Goal: Find specific page/section: Find specific page/section

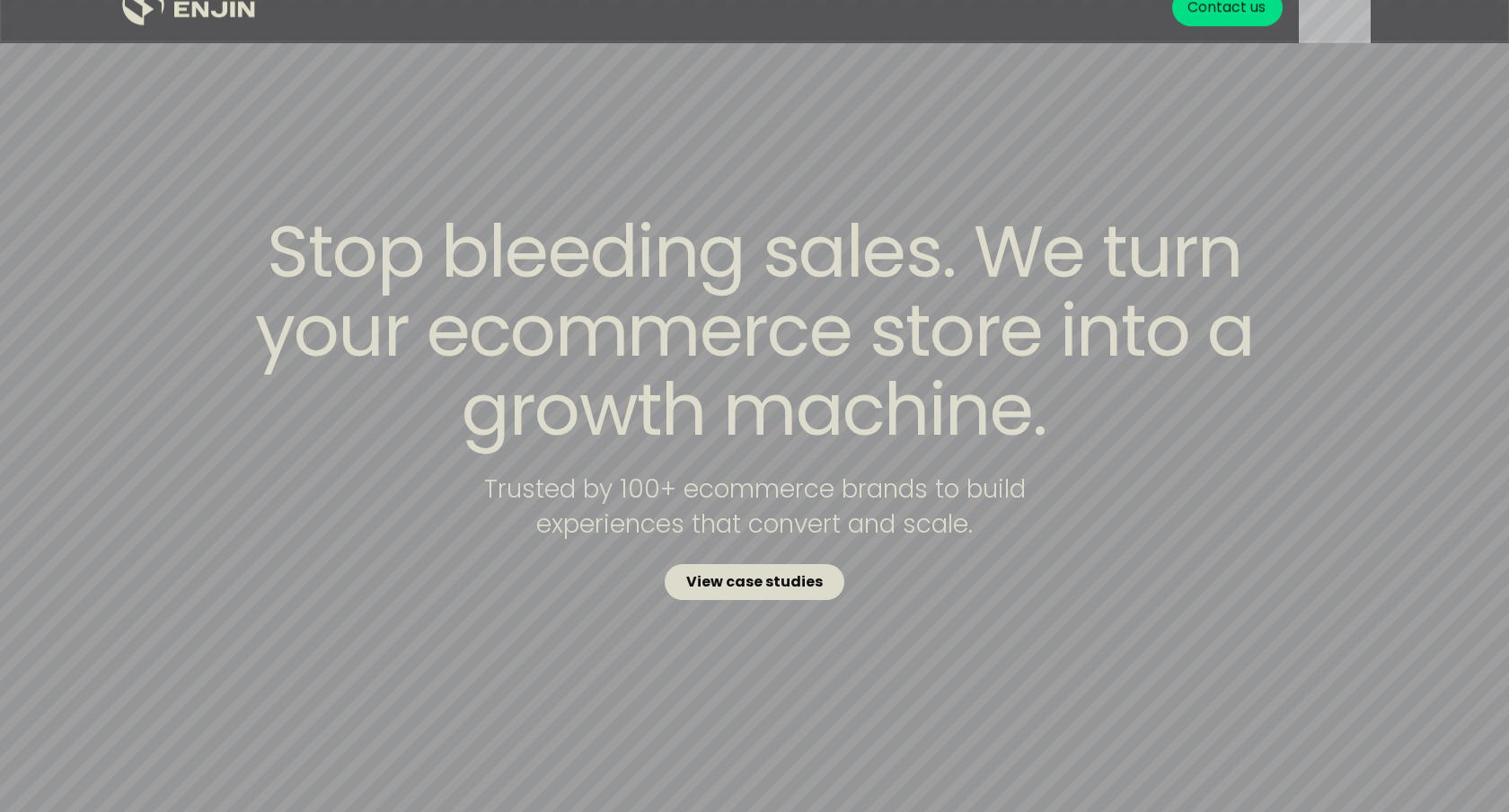
click at [773, 584] on strong "View case studies" at bounding box center [754, 581] width 136 height 20
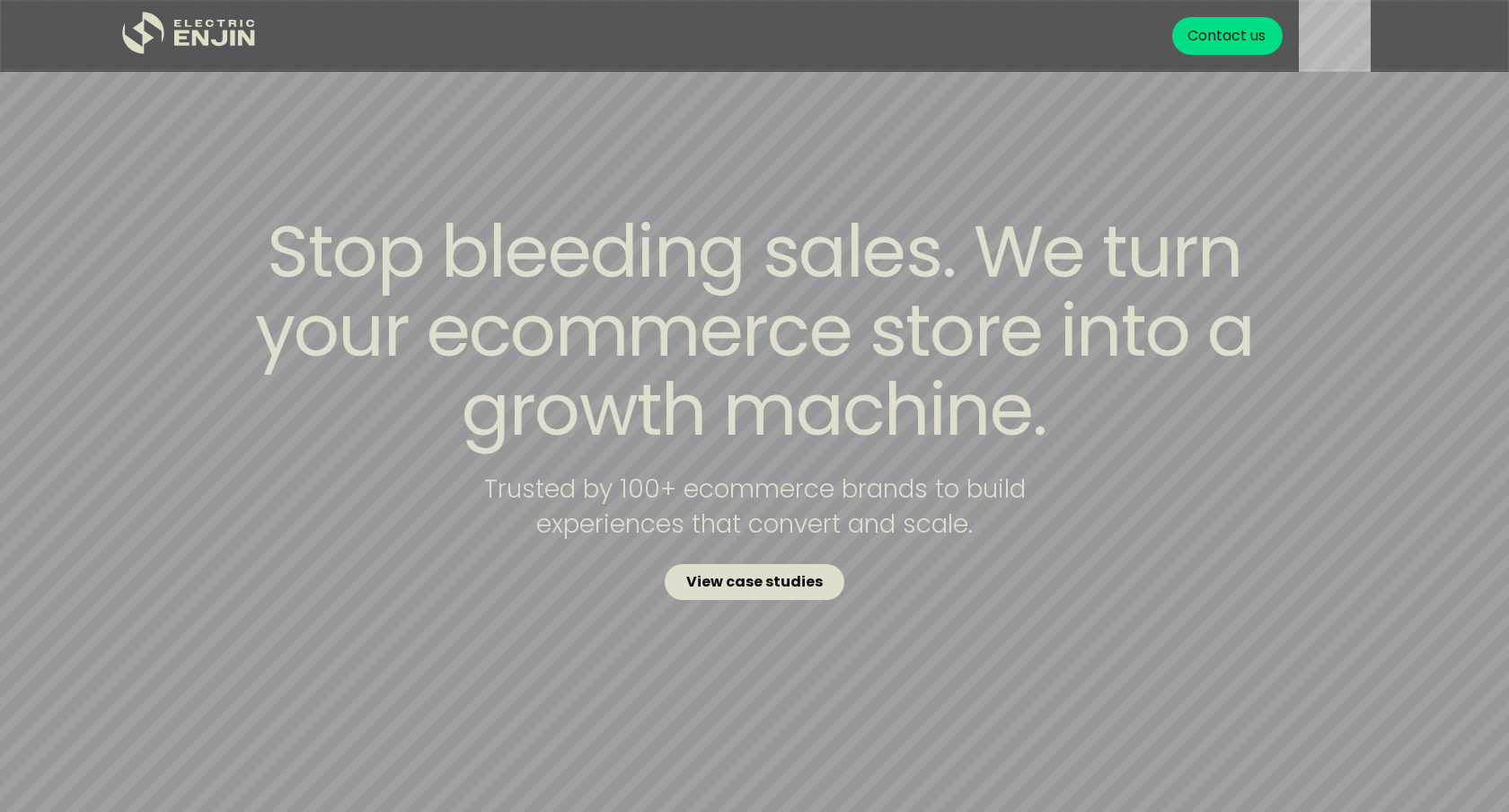
click at [781, 588] on strong "View case studies" at bounding box center [754, 581] width 136 height 20
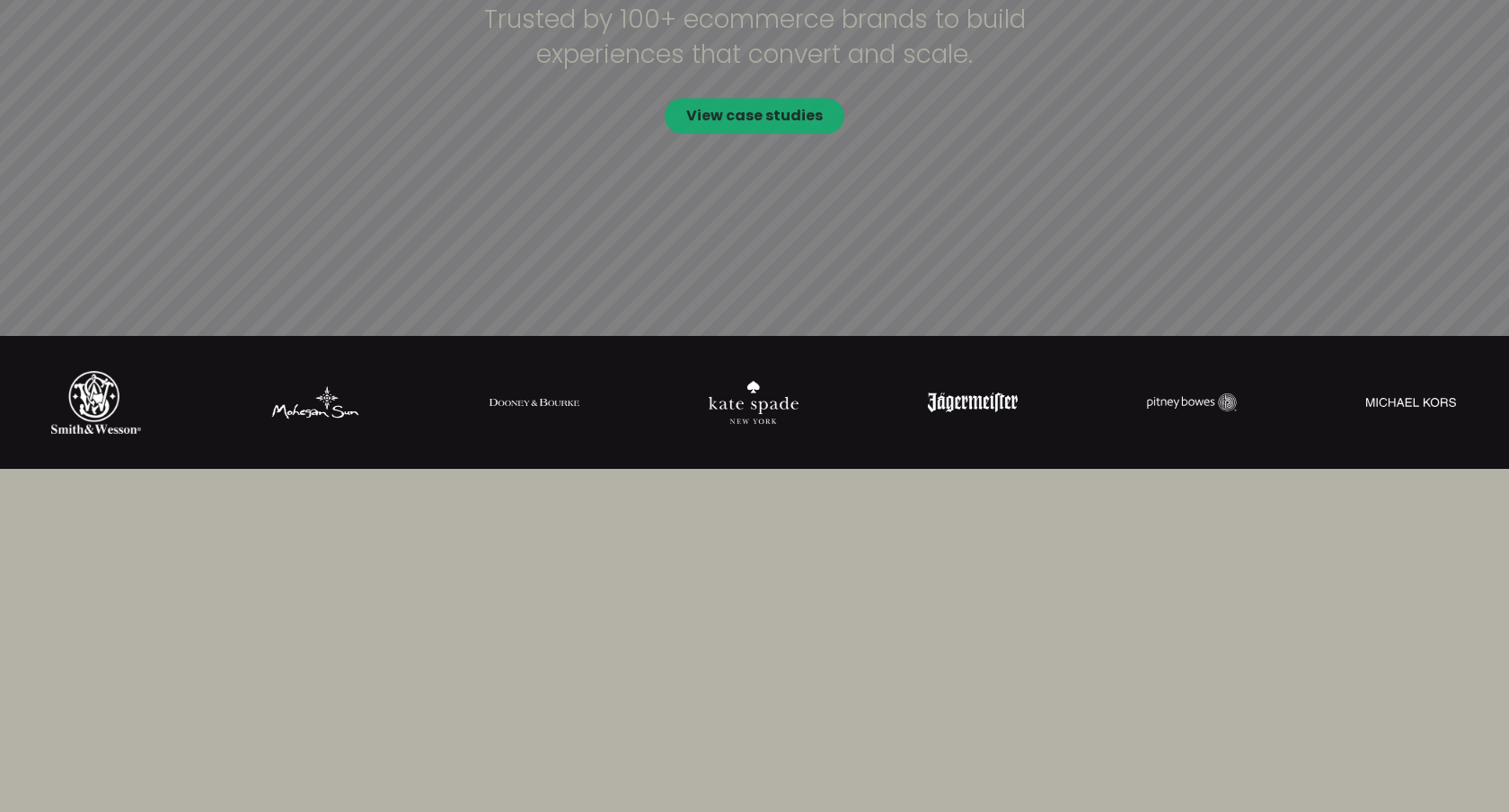
scroll to position [666, 0]
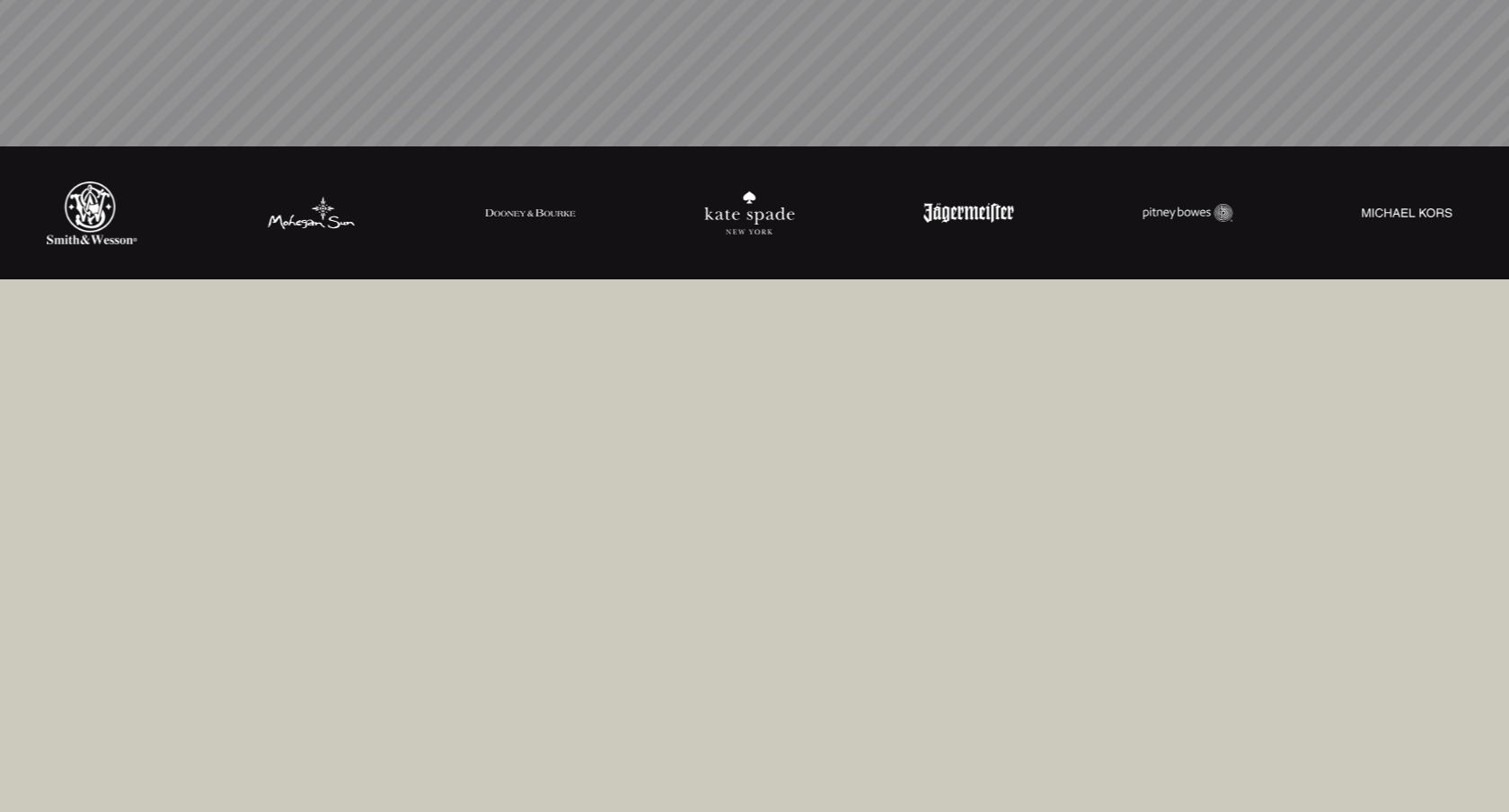
click at [799, 554] on video at bounding box center [494, 670] width 628 height 539
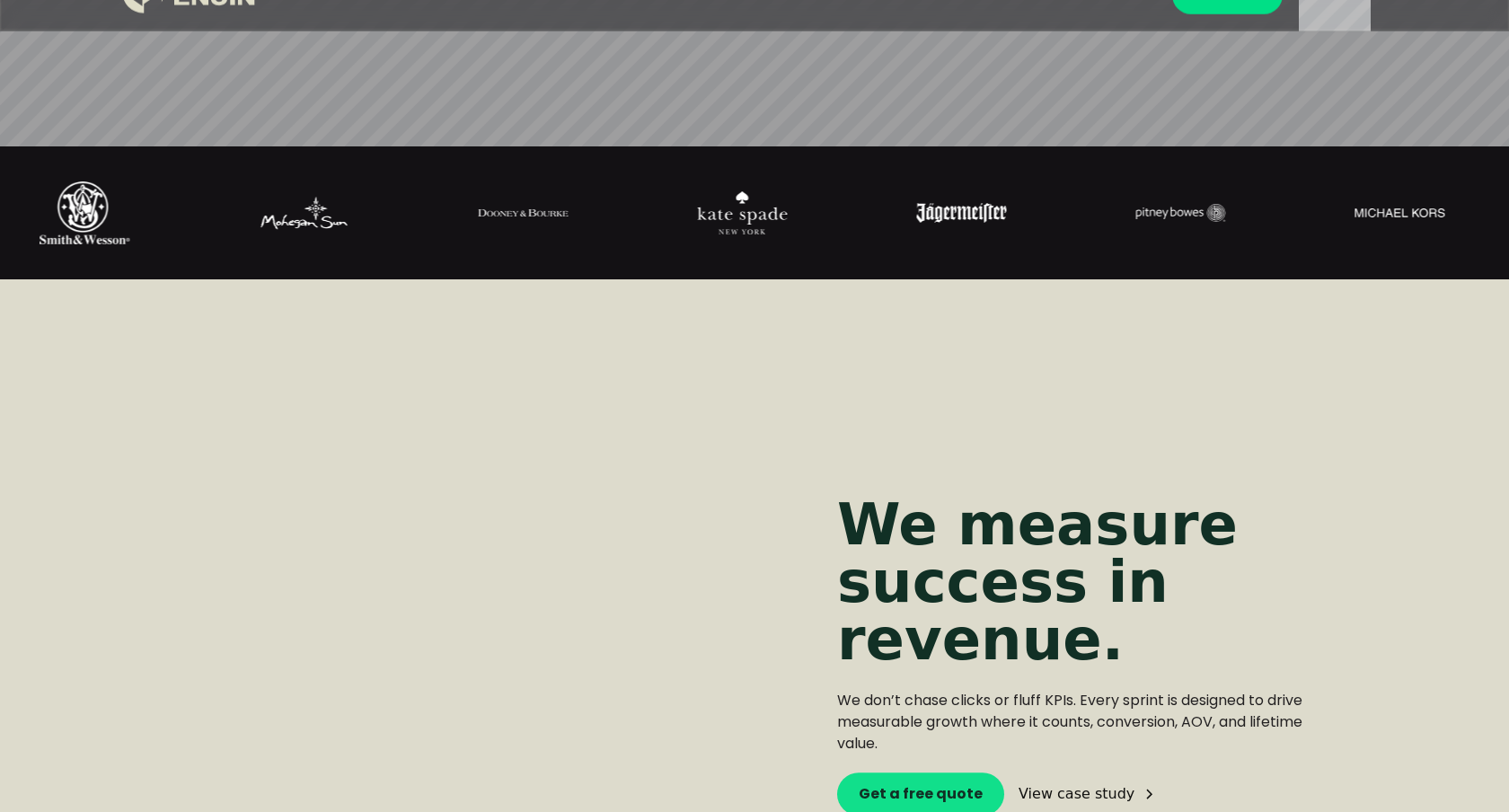
click at [775, 200] on img at bounding box center [742, 212] width 90 height 44
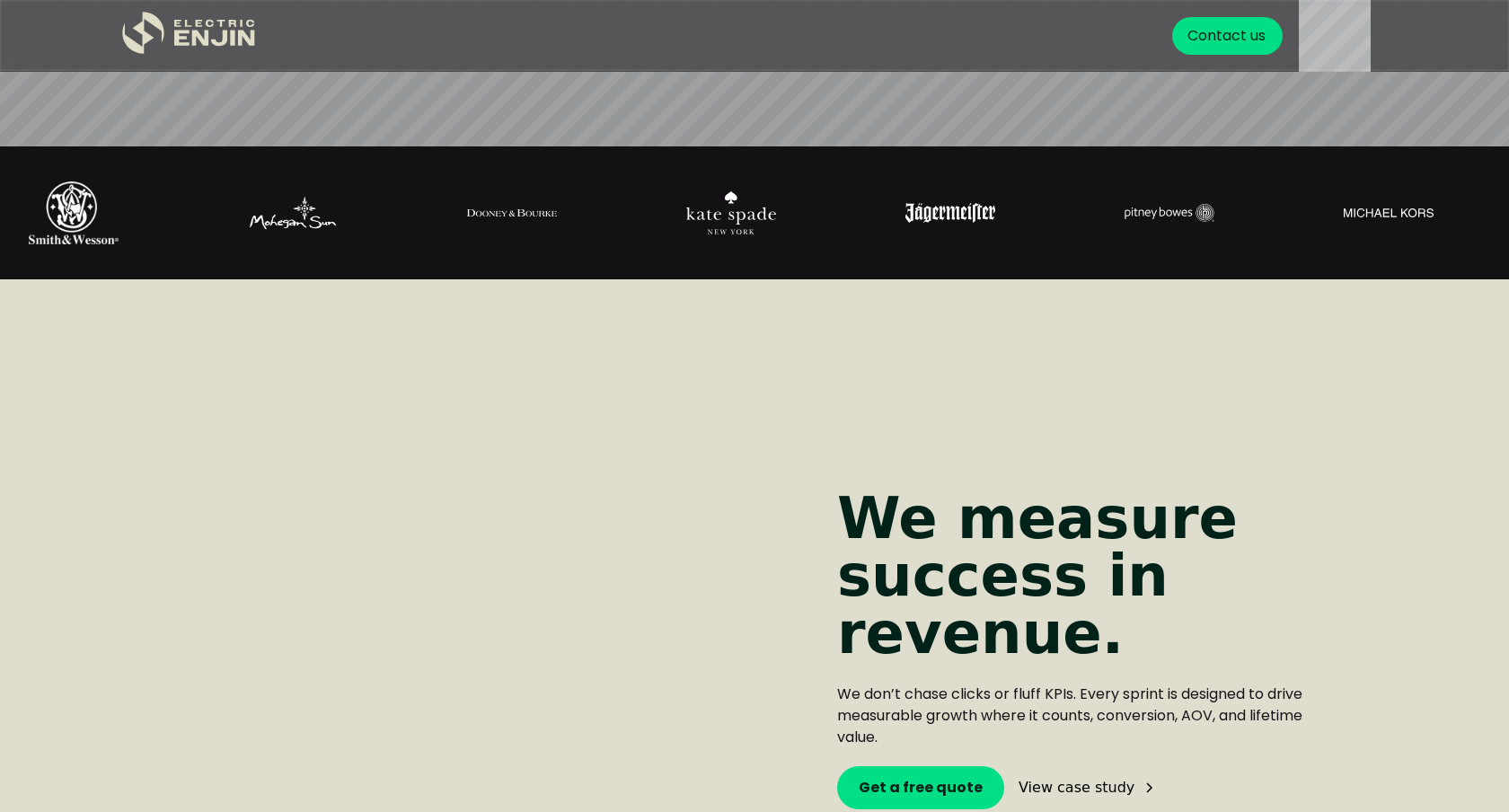
scroll to position [967, 0]
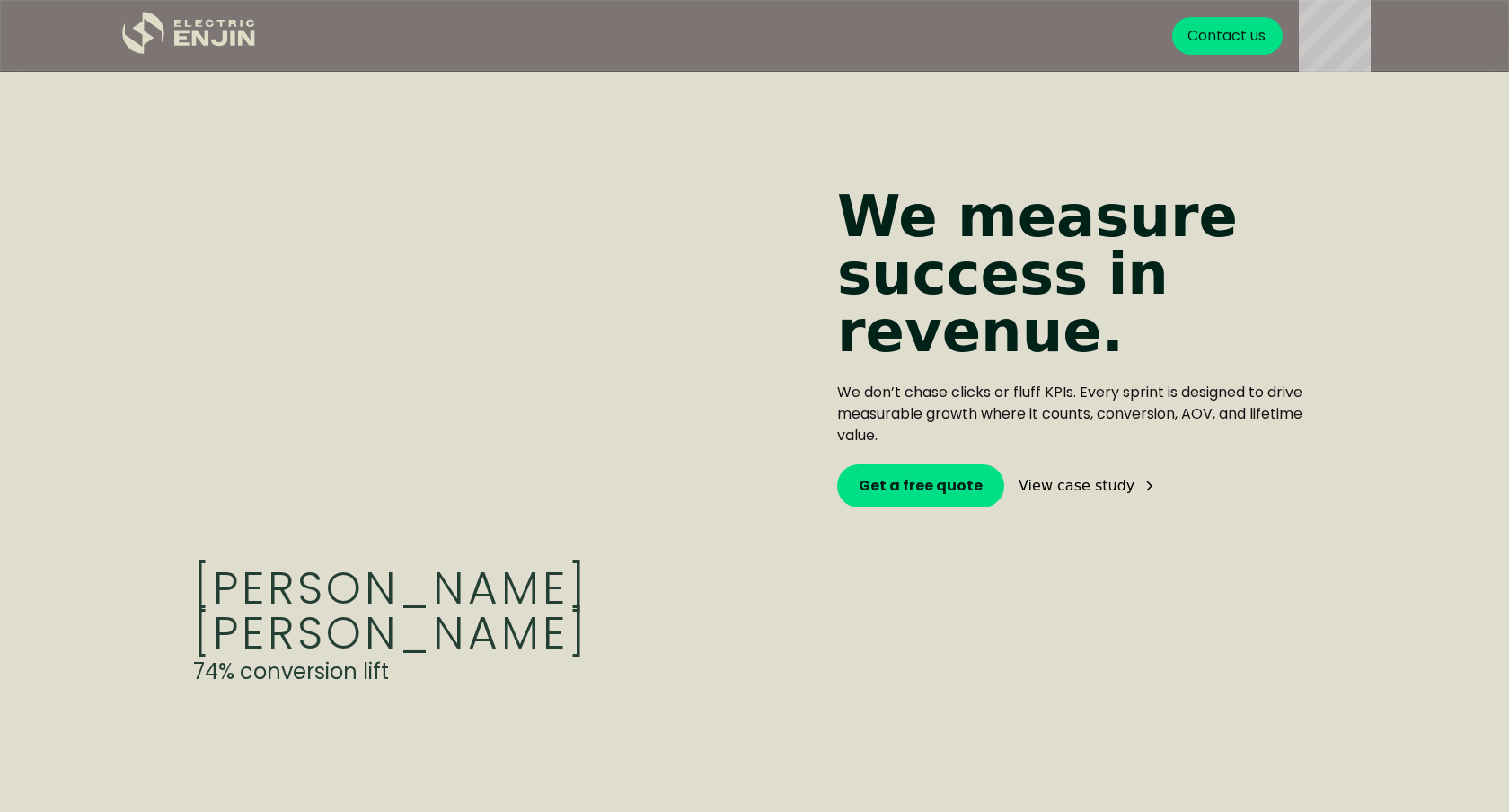
click at [663, 442] on video at bounding box center [494, 347] width 628 height 539
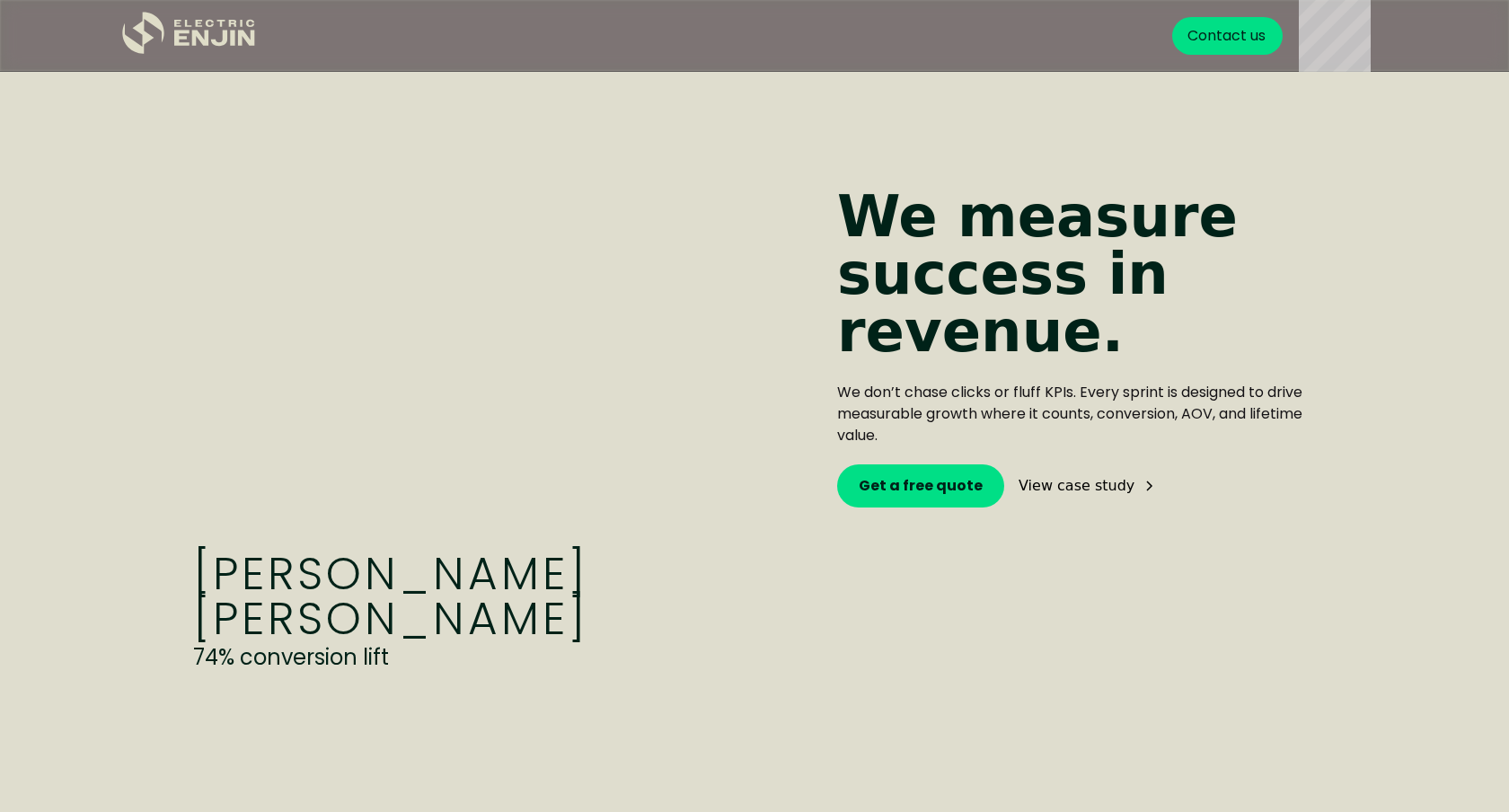
click at [1059, 482] on div "View case study" at bounding box center [1076, 486] width 116 height 15
click at [962, 478] on strong "Get a free quote" at bounding box center [920, 486] width 124 height 20
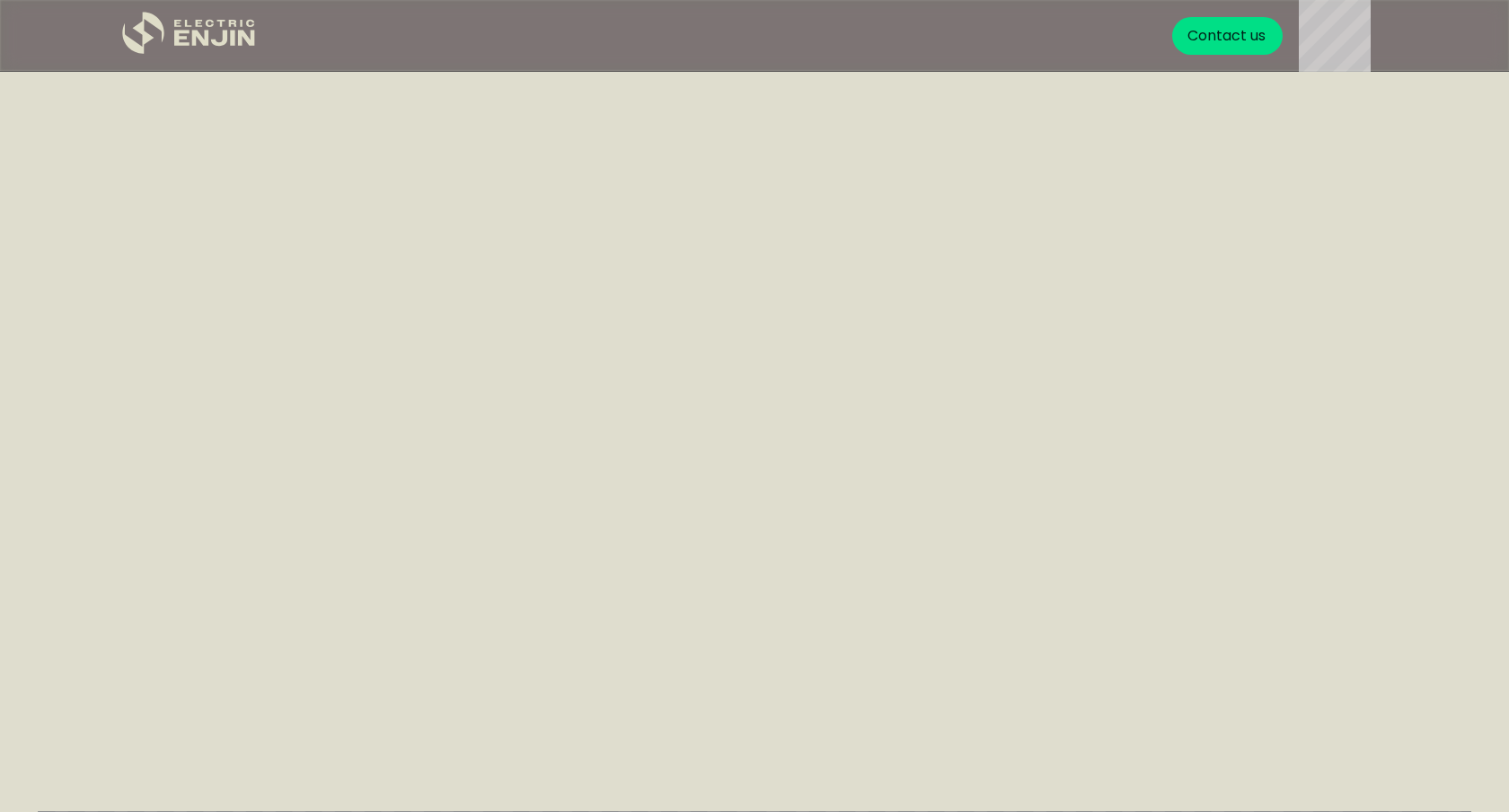
scroll to position [3063, 0]
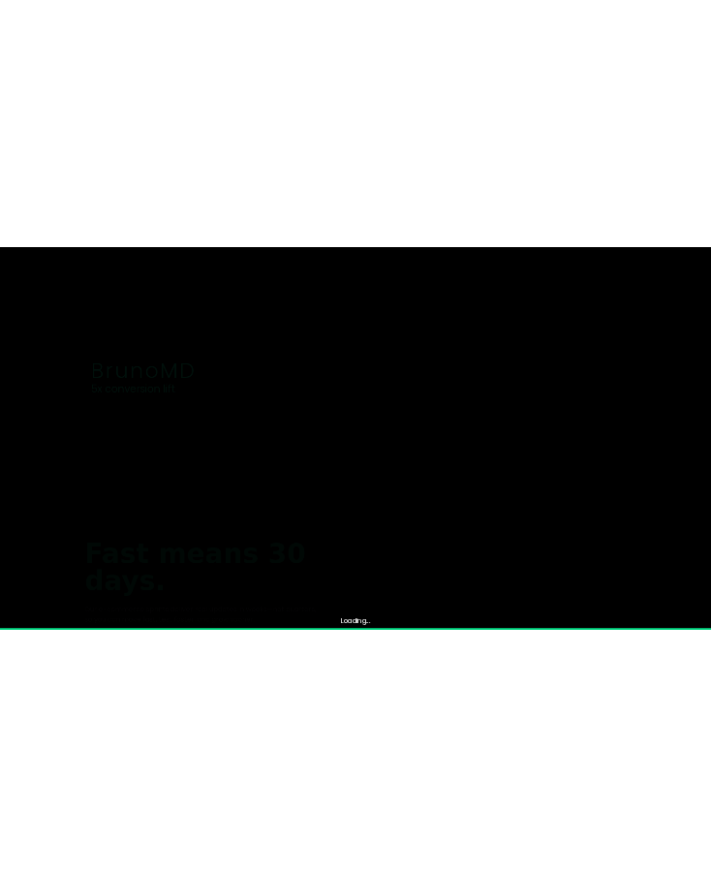
scroll to position [4093, 0]
